Goal: Information Seeking & Learning: Understand process/instructions

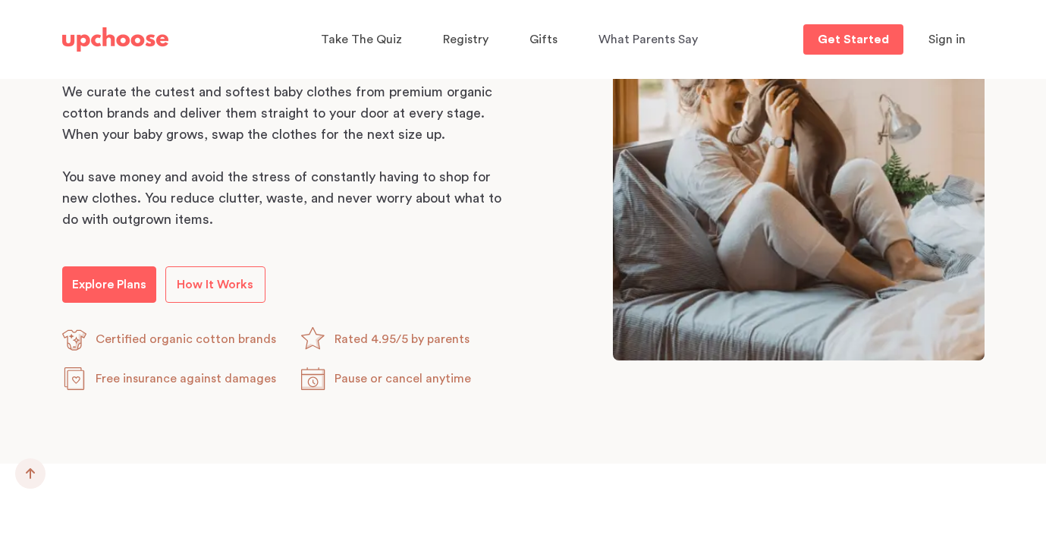
scroll to position [868, 0]
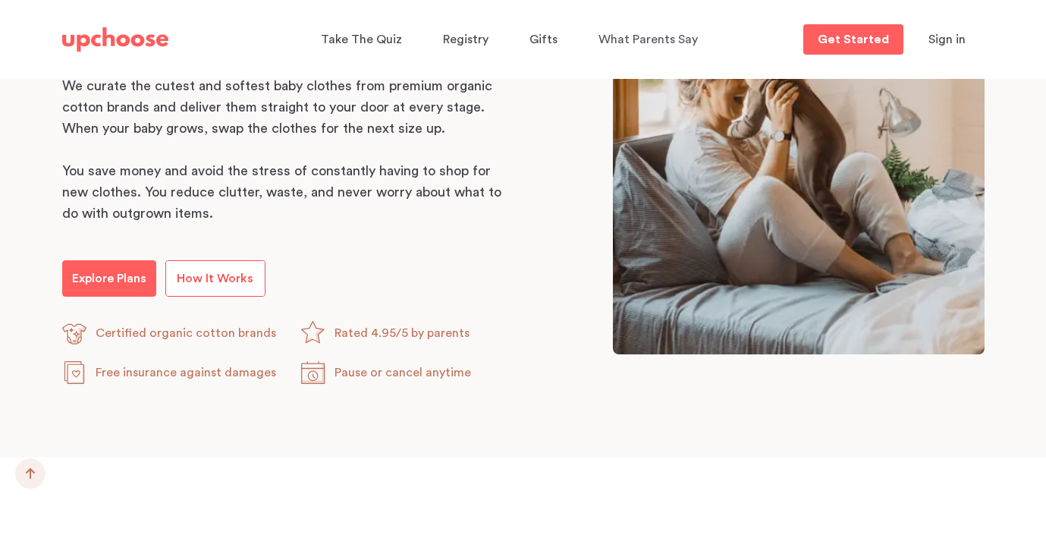
click at [238, 282] on span "How It Works" at bounding box center [215, 278] width 77 height 12
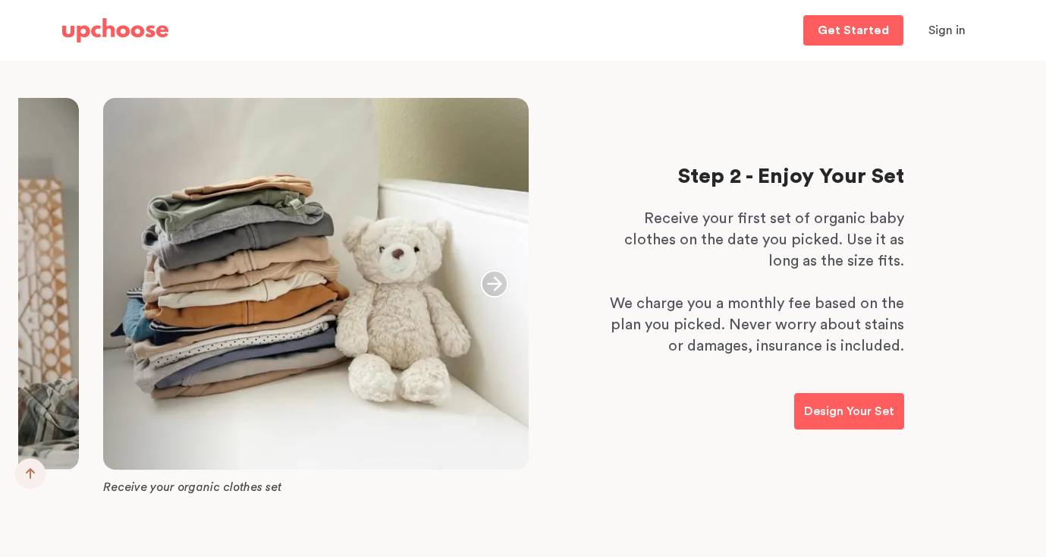
scroll to position [866, 0]
click at [494, 281] on icon "button" at bounding box center [494, 282] width 29 height 29
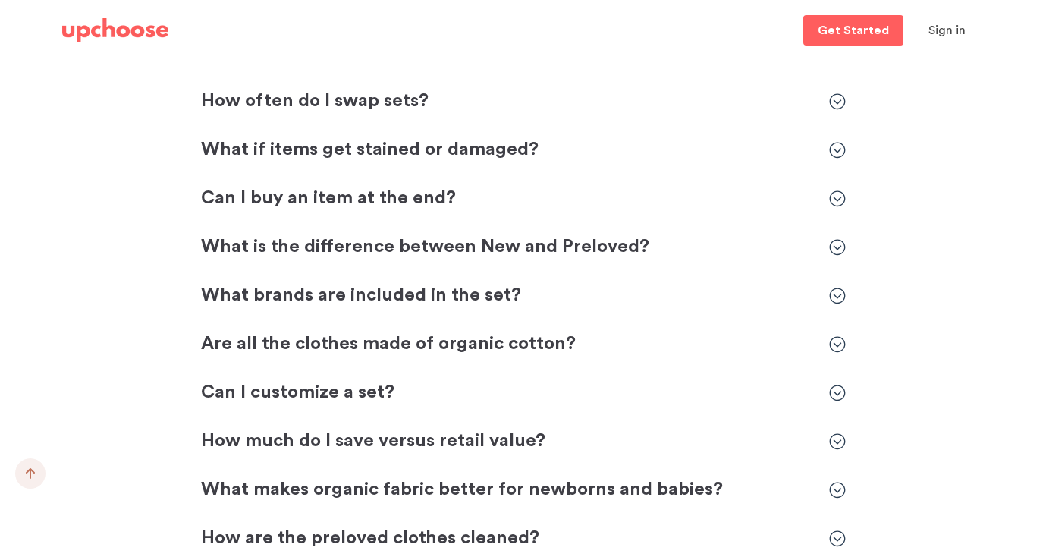
scroll to position [4360, 0]
click at [456, 248] on p "What is the difference between New and Preloved?" at bounding box center [507, 246] width 613 height 24
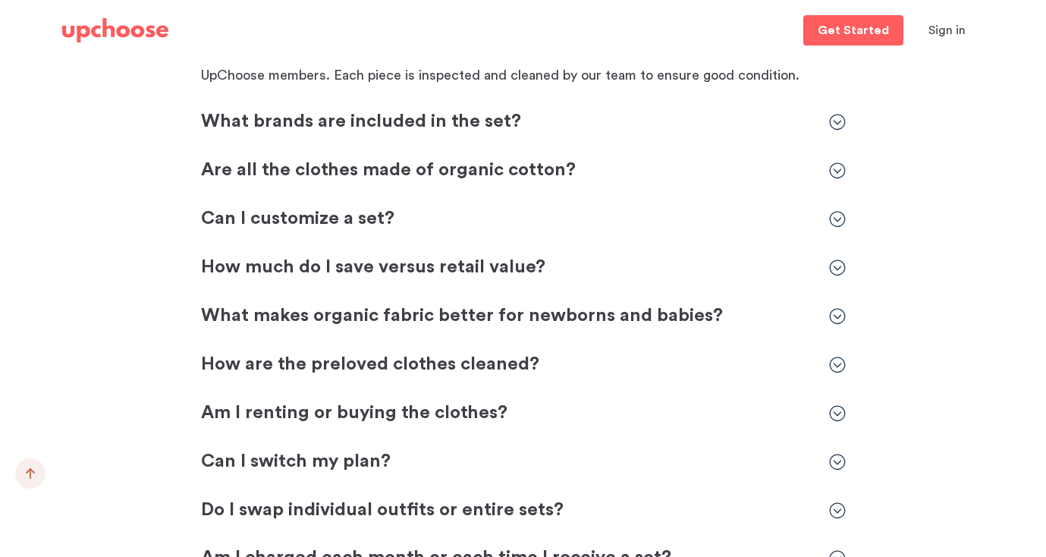
scroll to position [4614, 0]
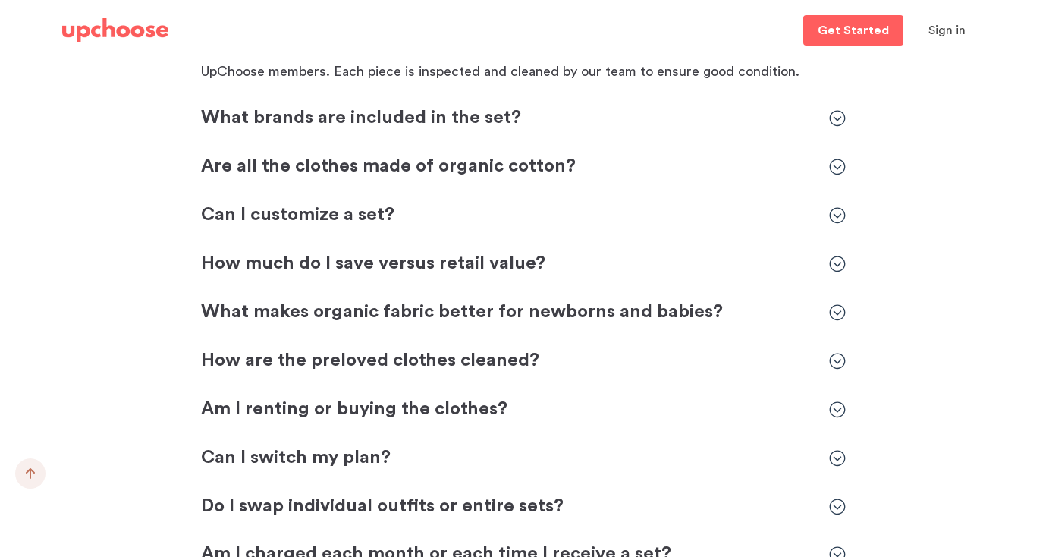
click at [566, 212] on p "Can I customize a set?" at bounding box center [507, 215] width 613 height 24
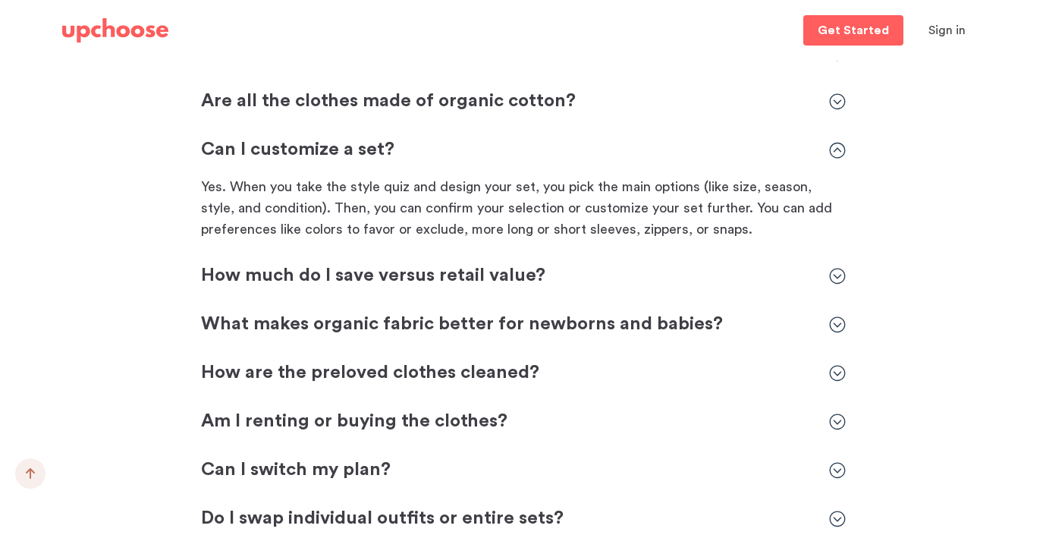
scroll to position [4685, 0]
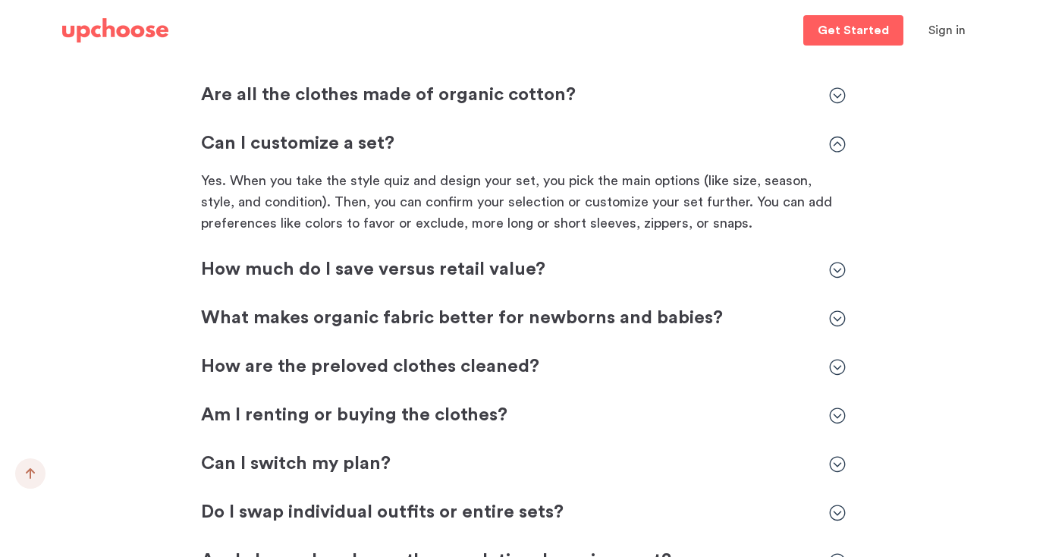
click at [450, 272] on p "How much do I save versus retail value?" at bounding box center [507, 270] width 613 height 24
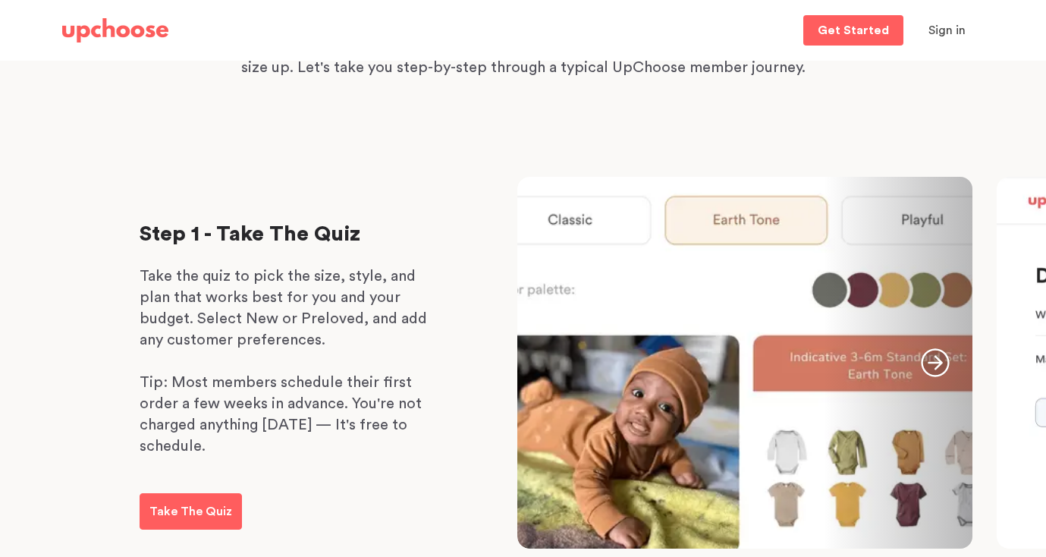
scroll to position [0, 0]
